Goal: Task Accomplishment & Management: Use online tool/utility

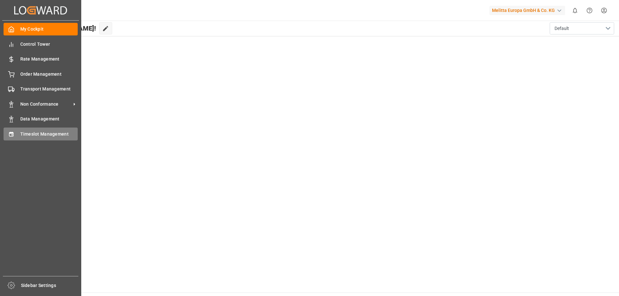
click at [54, 135] on span "Timeslot Management" at bounding box center [49, 134] width 58 height 7
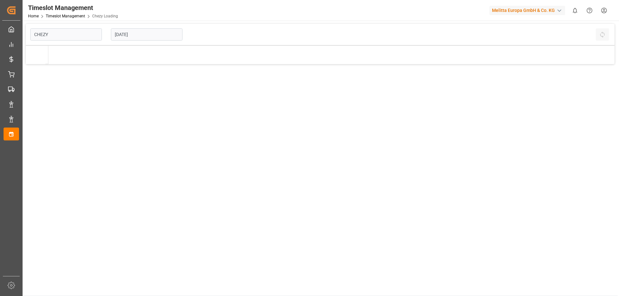
type input "Chezy Loading"
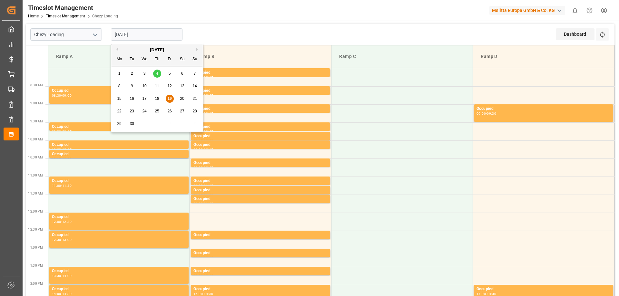
click at [127, 34] on input "[DATE]" at bounding box center [147, 34] width 72 height 12
click at [115, 48] on button "Previous Month" at bounding box center [117, 49] width 4 height 4
click at [116, 48] on button "Previous Month" at bounding box center [117, 49] width 4 height 4
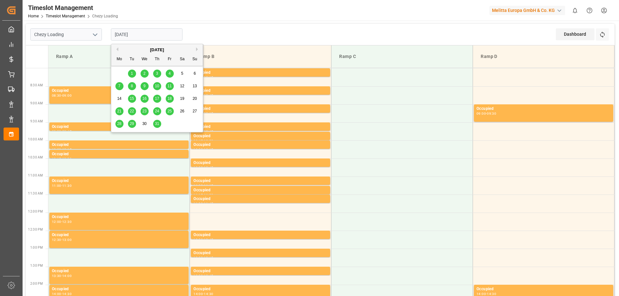
click at [116, 48] on button "Previous Month" at bounding box center [117, 49] width 4 height 4
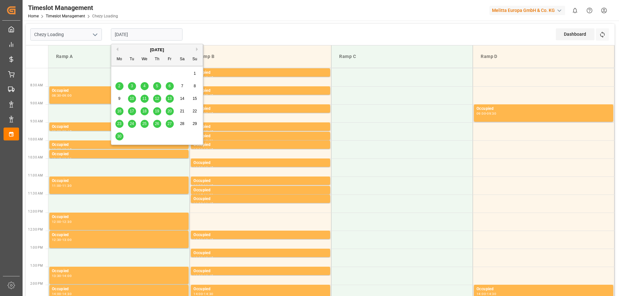
click at [156, 111] on span "19" at bounding box center [157, 111] width 4 height 5
type input "[DATE]"
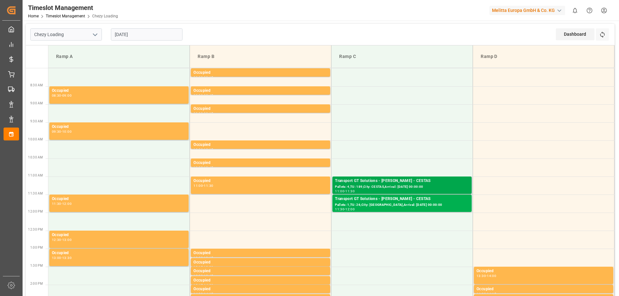
click at [381, 183] on div "Transport GT Solutions - [PERSON_NAME] - CESTAS" at bounding box center [402, 181] width 134 height 6
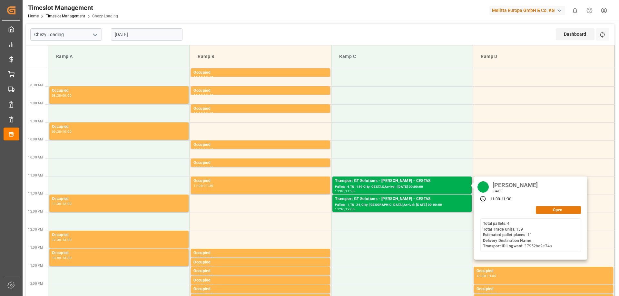
click at [553, 208] on button "Open" at bounding box center [558, 210] width 45 height 8
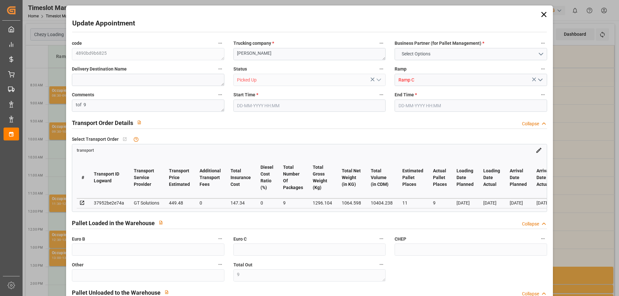
type input "9"
type input "11"
type input "9"
type input "449.48"
type input "0"
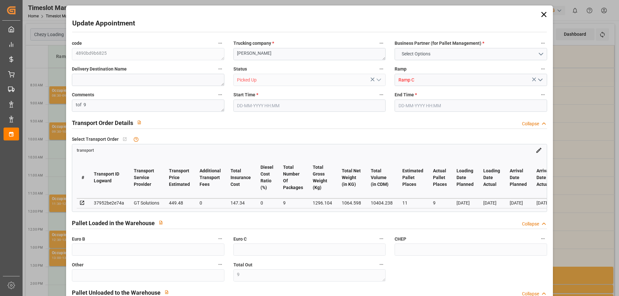
type input "147.34"
type input "0"
type input "578.6161"
type input "-18.2039"
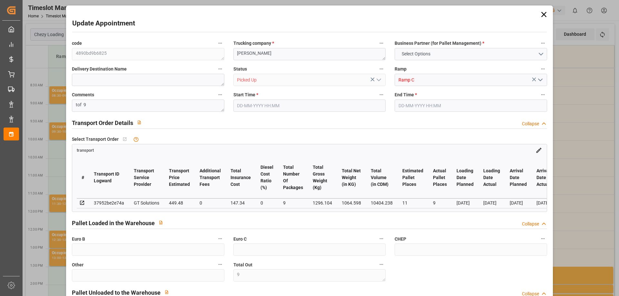
type input "9"
type input "1064.598"
type input "1657.592"
type input "10404.238"
type input "33"
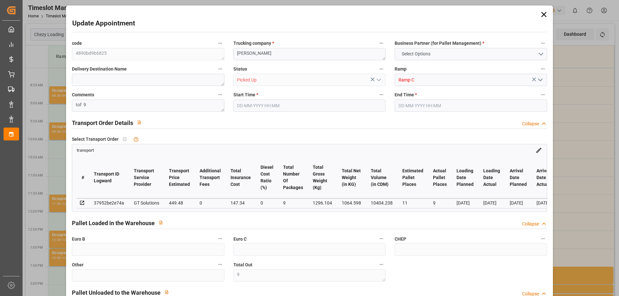
type input "4"
type input "189"
type input "9"
type input "101"
type input "1296.104"
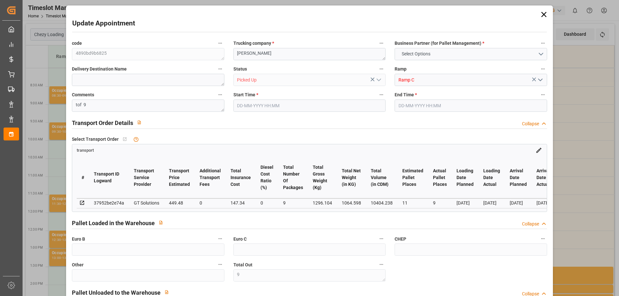
type input "0"
type input "10767.6795"
type input "0"
type input "21"
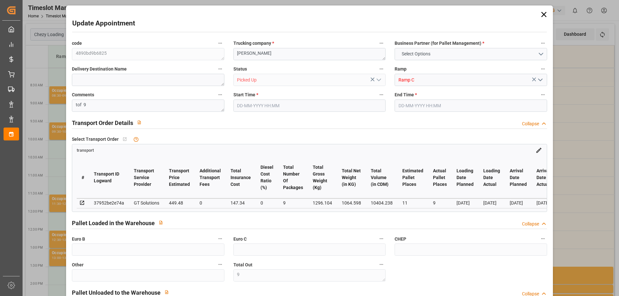
type input "80"
type input "[DATE] 11:00"
type input "[DATE] 11:30"
type input "[DATE] 12:24"
type input "[DATE] 11:27"
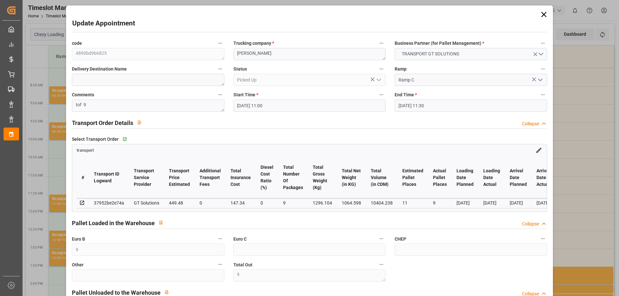
type input "[DATE]"
click at [541, 15] on icon at bounding box center [543, 14] width 5 height 5
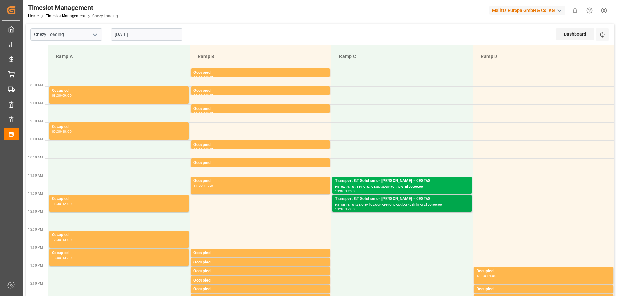
click at [409, 205] on div "Pallets: 1,TU: 26,City: [GEOGRAPHIC_DATA],Arrival: [DATE] 00:00:00" at bounding box center [402, 205] width 134 height 5
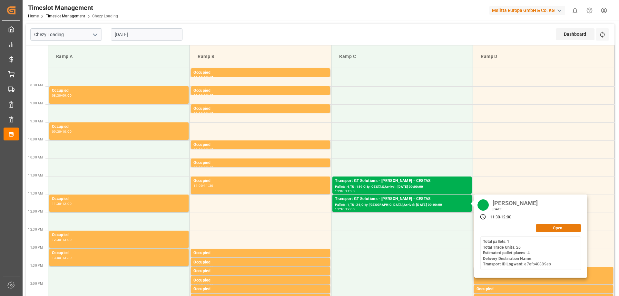
click at [546, 225] on button "Open" at bounding box center [558, 229] width 45 height 8
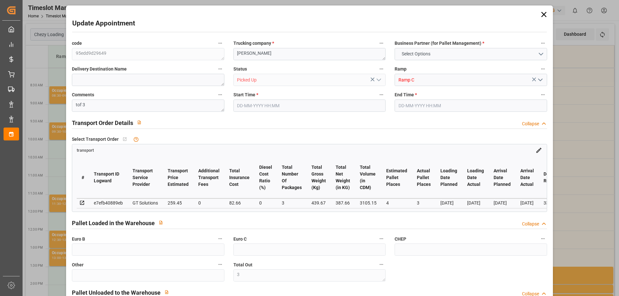
type input "3"
type input "4"
type input "3"
type input "259.45"
type input "0"
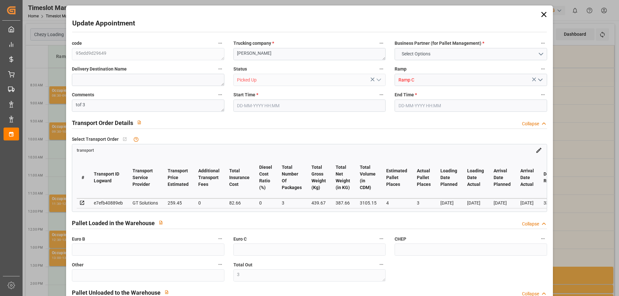
type input "82.66"
type input "0"
type input "331.6023"
type input "-10.5077"
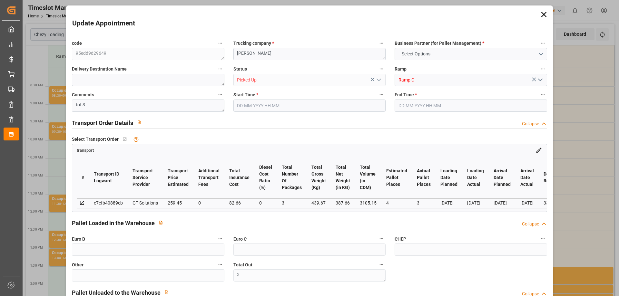
type input "3"
type input "387.66"
type input "509.342"
type input "3105.15"
type input "33"
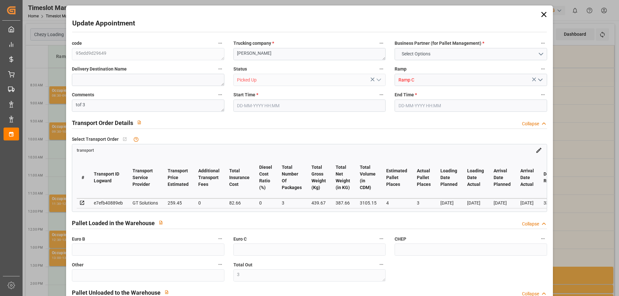
type input "1"
type input "26"
type input "3"
type input "101"
type input "439.67"
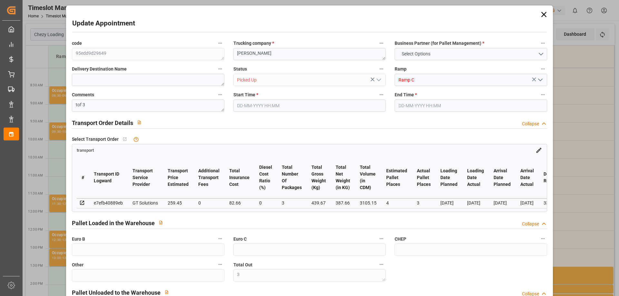
type input "0"
type input "4710.8598"
type input "0"
type input "21"
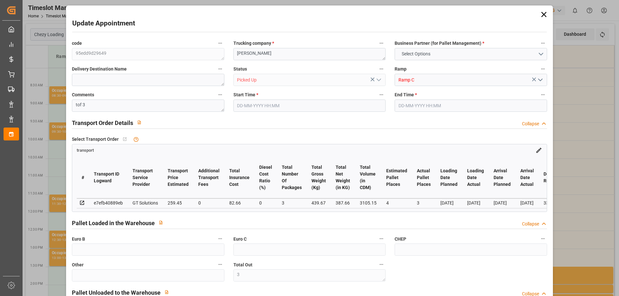
type input "35"
type input "[DATE] 11:30"
type input "[DATE] 12:00"
type input "[DATE] 12:40"
type input "[DATE] 11:42"
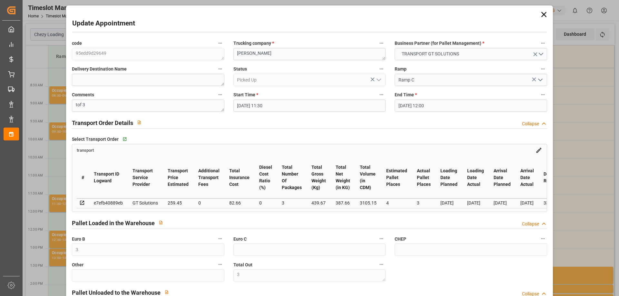
type input "[DATE]"
click at [544, 13] on icon at bounding box center [544, 14] width 9 height 9
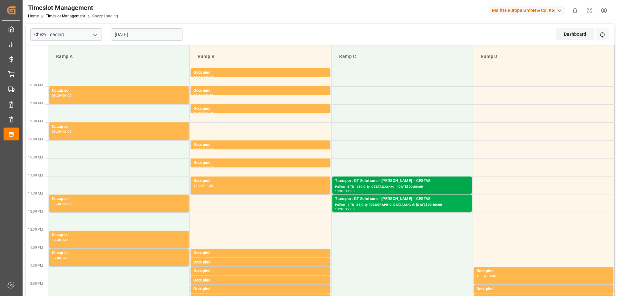
click at [379, 184] on div "Transport GT Solutions - [PERSON_NAME] - CESTAS" at bounding box center [402, 181] width 134 height 6
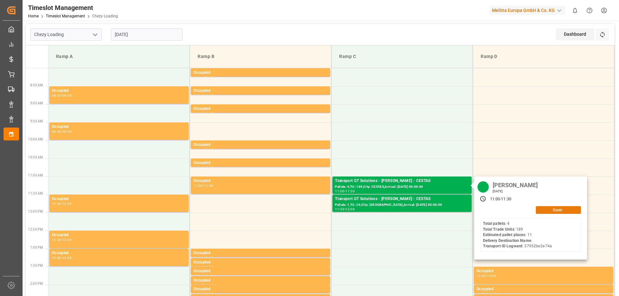
click at [567, 209] on button "Open" at bounding box center [558, 210] width 45 height 8
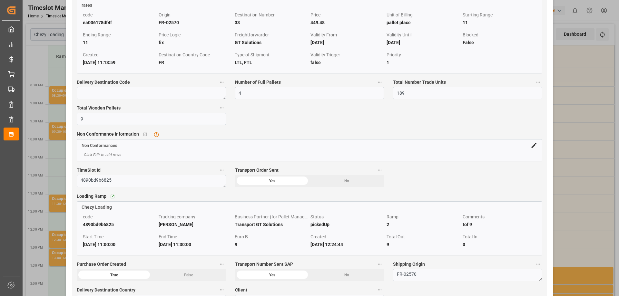
scroll to position [548, 0]
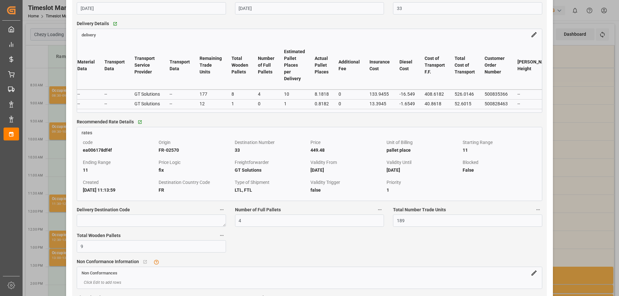
drag, startPoint x: 203, startPoint y: 117, endPoint x: 280, endPoint y: 119, distance: 76.8
click at [280, 115] on div "Delivery Details   Go to delivery Grid delivery # Code Transport ID Logward Del…" at bounding box center [309, 66] width 475 height 98
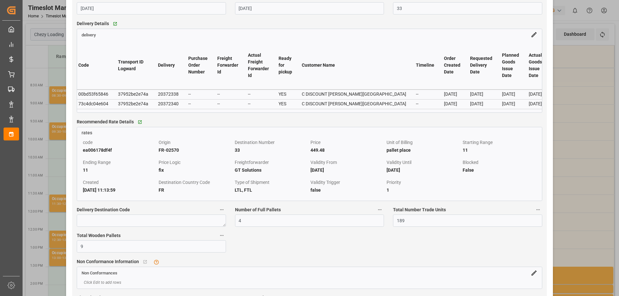
scroll to position [0, 0]
